Goal: Information Seeking & Learning: Learn about a topic

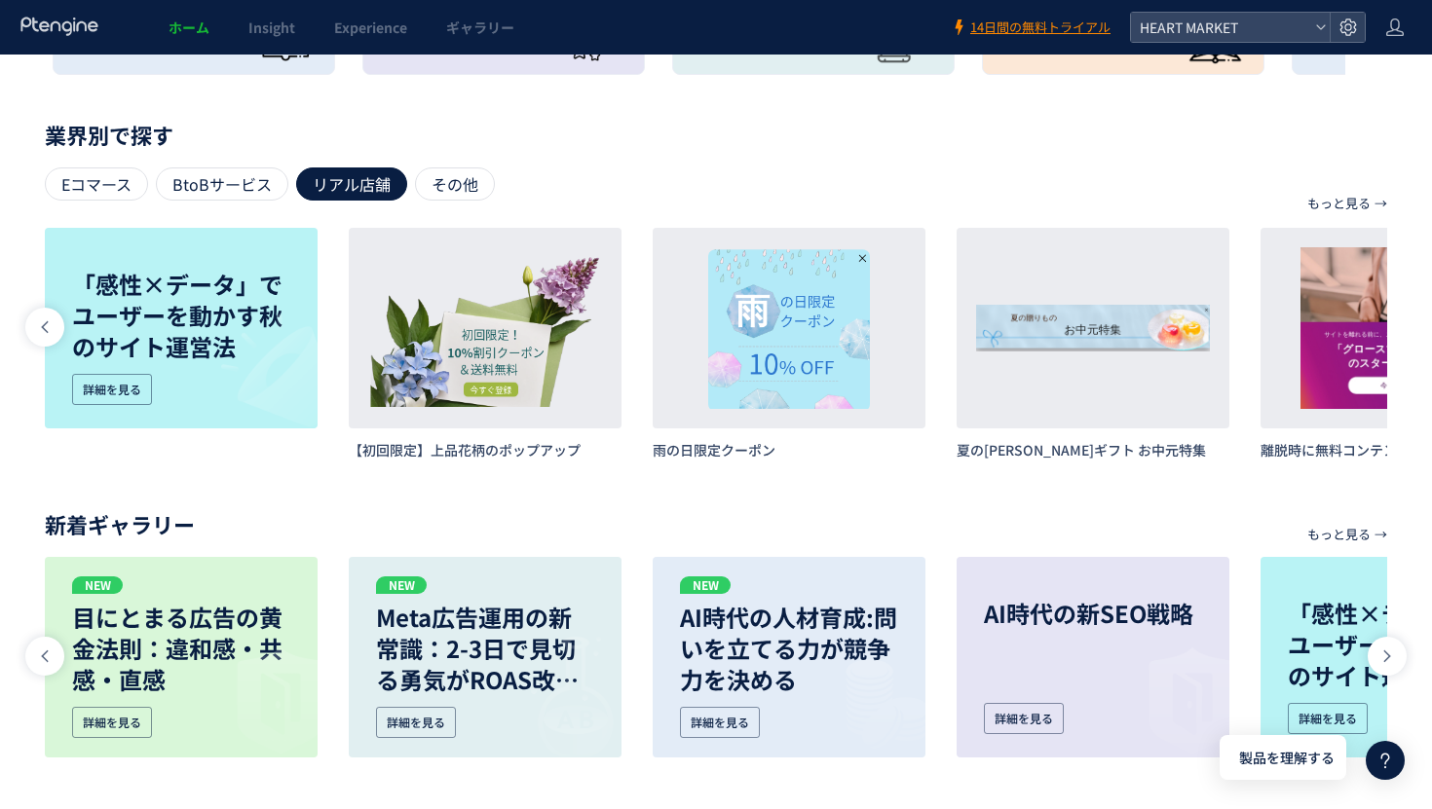
scroll to position [0, 1823]
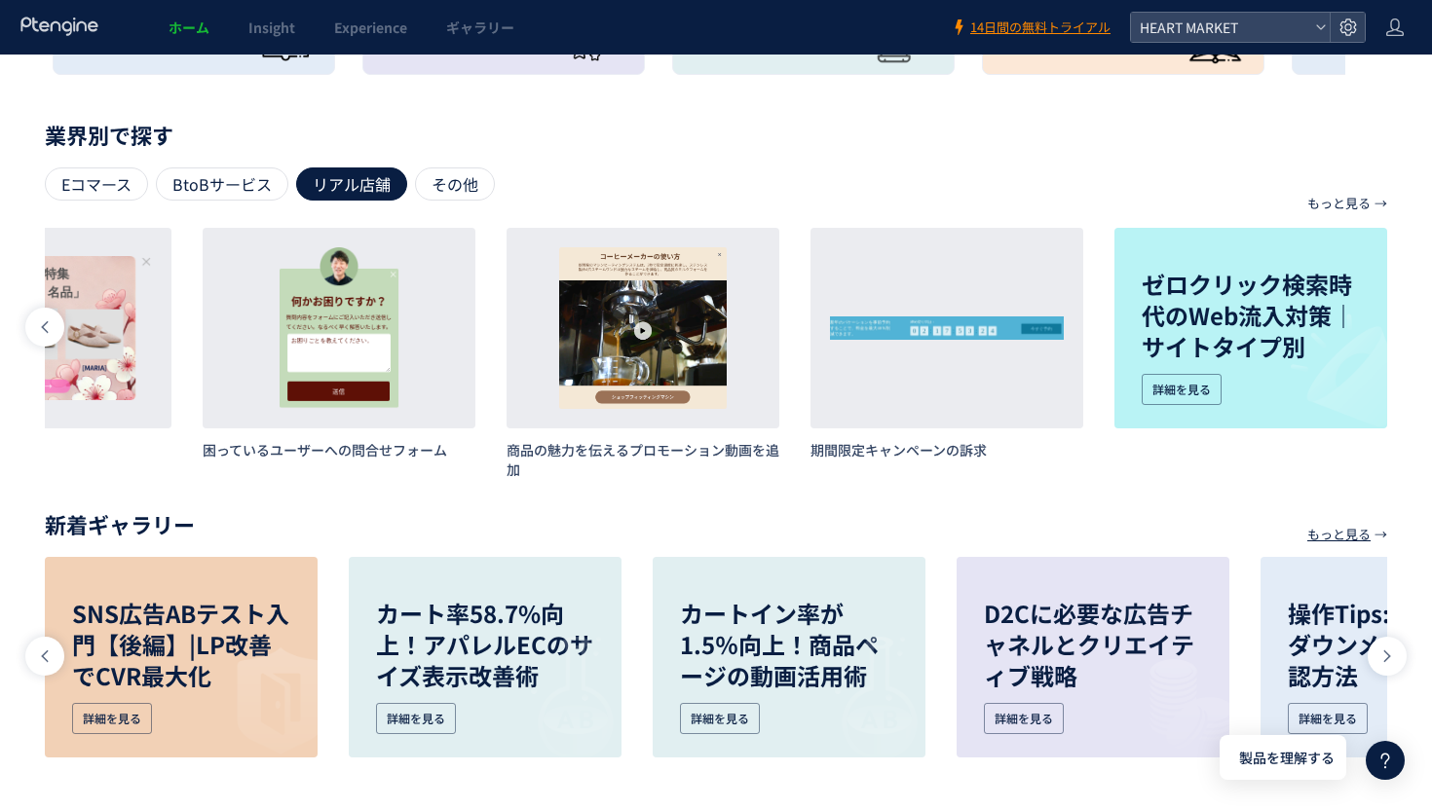
click at [1355, 540] on p "もっと見る" at bounding box center [1338, 534] width 63 height 33
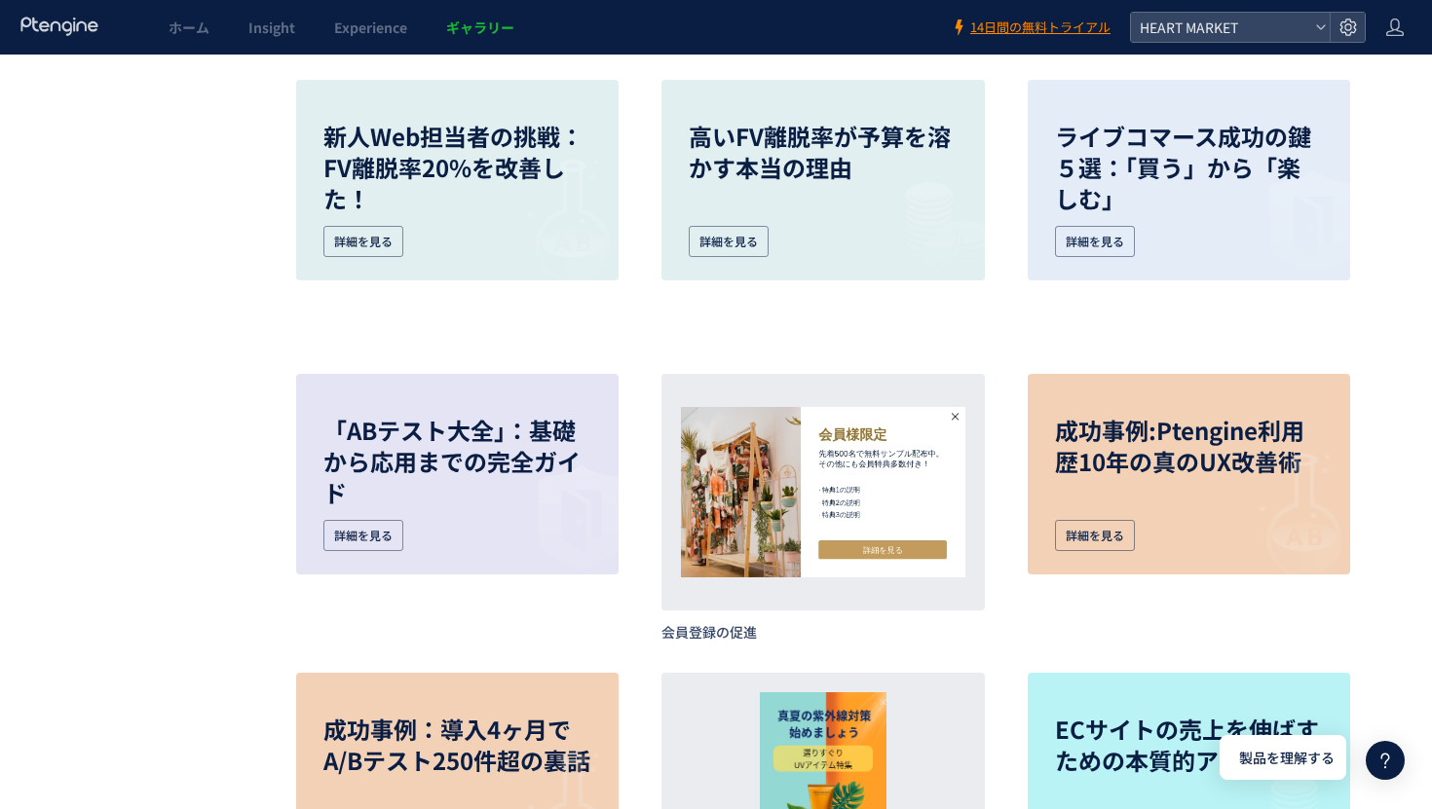
scroll to position [4860, 0]
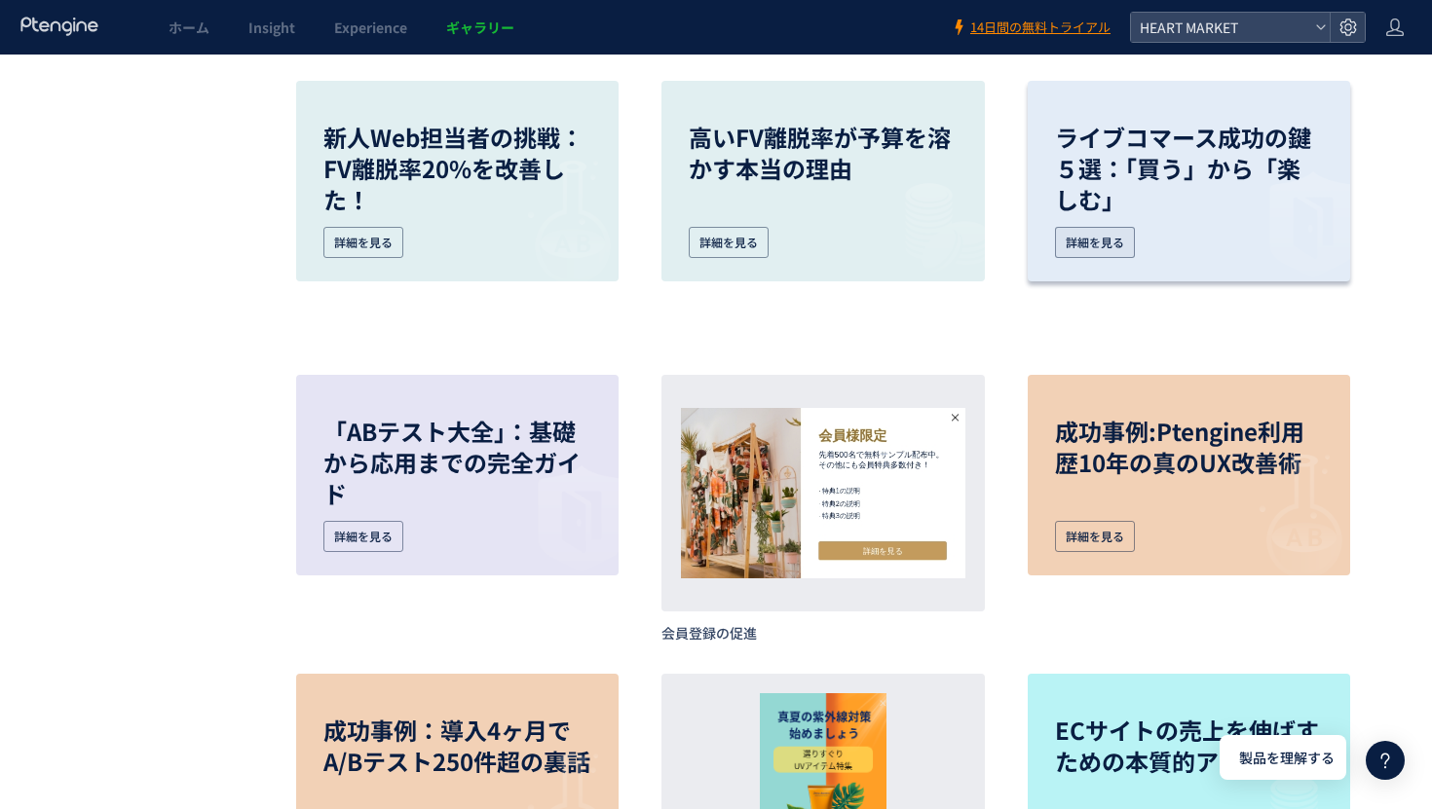
click at [1105, 240] on div "詳細を見る" at bounding box center [1095, 242] width 80 height 31
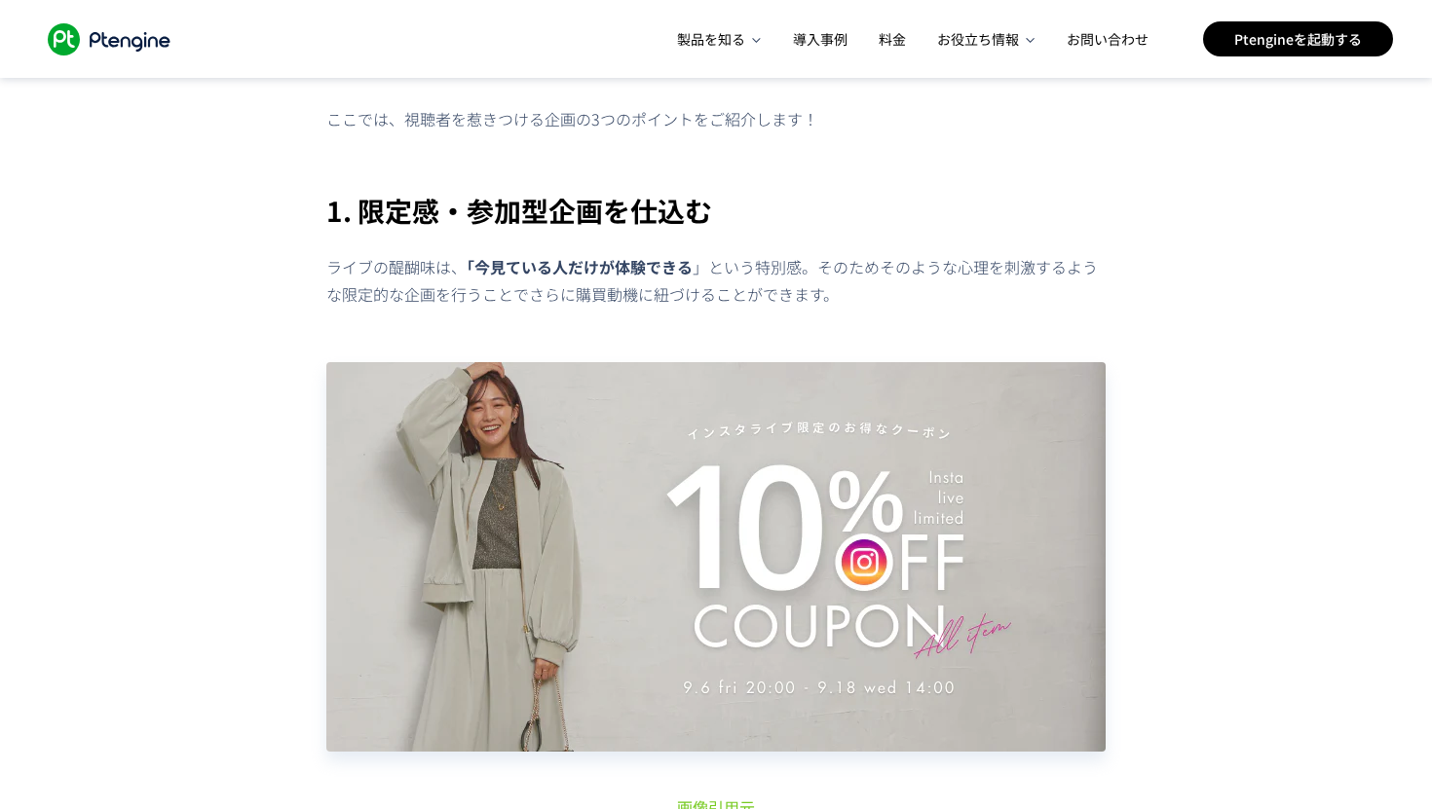
scroll to position [6716, 0]
